Goal: Navigation & Orientation: Find specific page/section

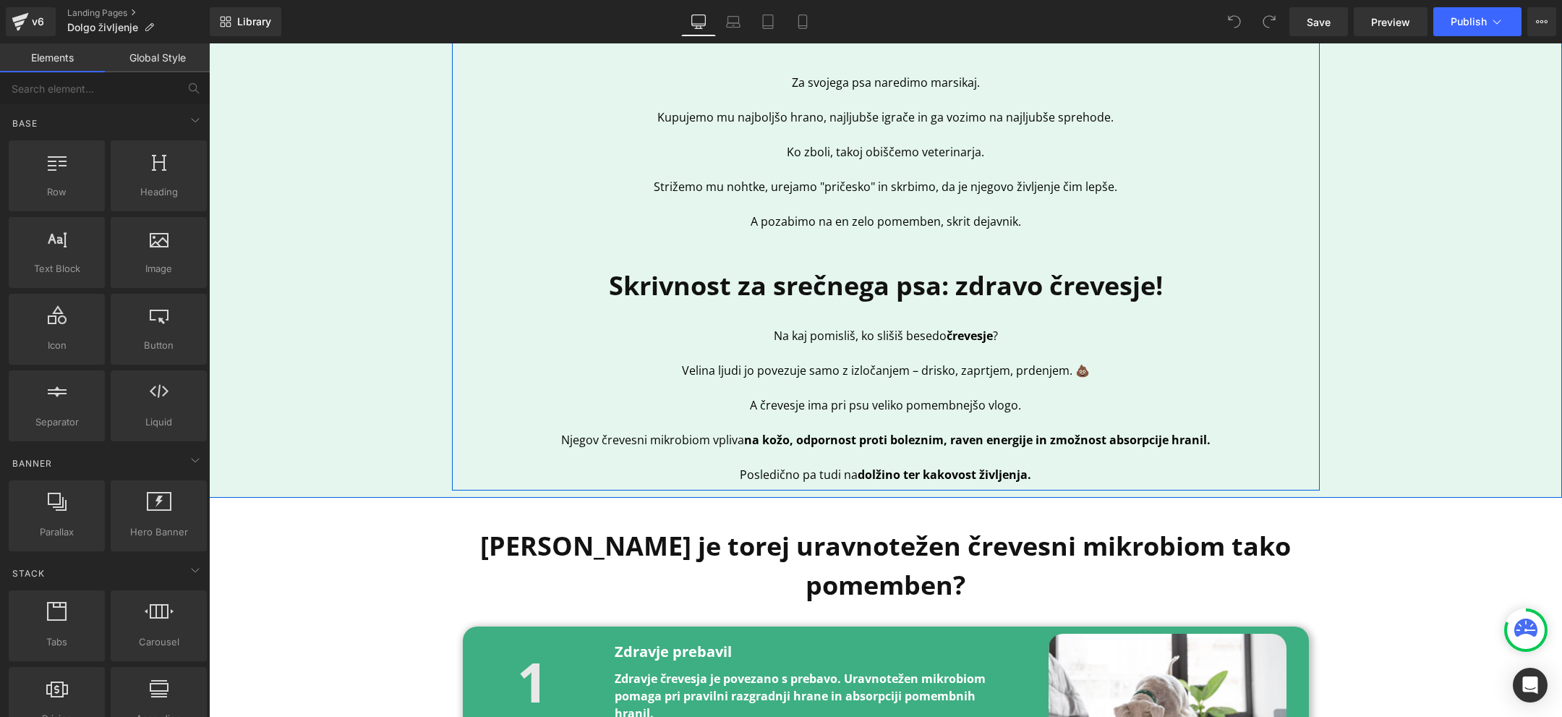
scroll to position [721, 0]
click at [927, 403] on p "A črevesje ima pri psu veliko pomembnejšo vlogo." at bounding box center [886, 404] width 846 height 17
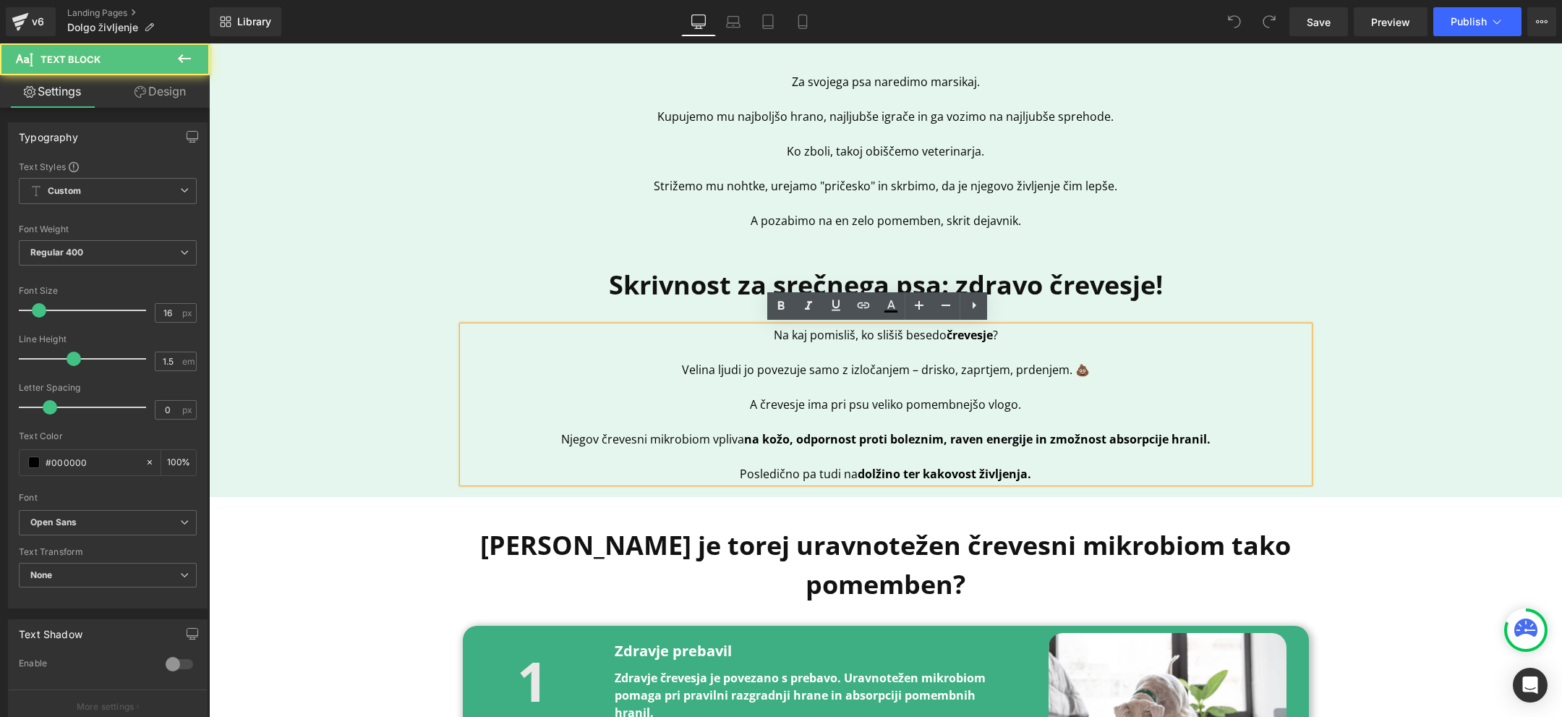
click at [970, 403] on p "A črevesje ima pri psu veliko pomembnejšo vlogo." at bounding box center [886, 404] width 846 height 17
click at [906, 473] on strong "dolžino ter kakovost življenja." at bounding box center [945, 474] width 174 height 16
click at [1326, 387] on div "Veliko lastnikov psov to spregleda ... Heading Za svojega psa naredimo marsikaj…" at bounding box center [885, 233] width 1353 height 514
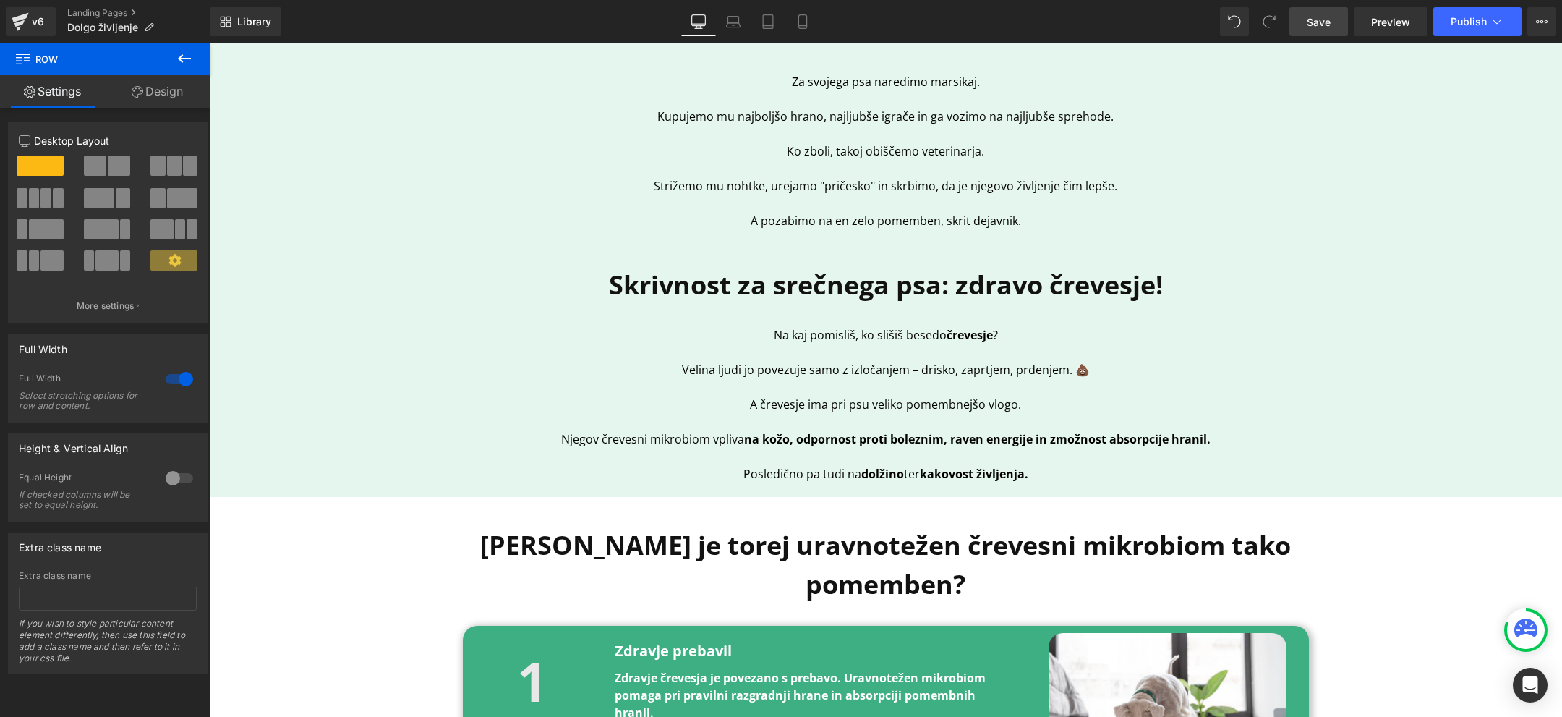
click at [1328, 22] on span "Save" at bounding box center [1319, 21] width 24 height 15
